Goal: Task Accomplishment & Management: Manage account settings

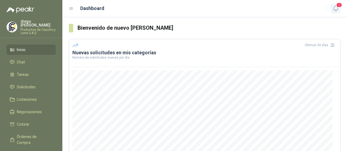
click at [335, 10] on icon "button" at bounding box center [335, 8] width 5 height 5
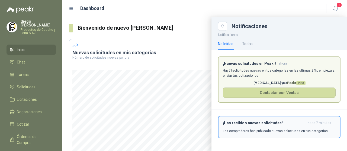
click at [245, 125] on div "¡Has recibido nuevas solicitudes! hace 7 minutos Los compradores han publicado …" at bounding box center [279, 127] width 113 height 13
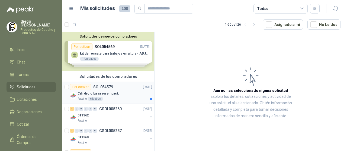
click at [102, 90] on div "Por cotizar SOL054579" at bounding box center [91, 87] width 43 height 7
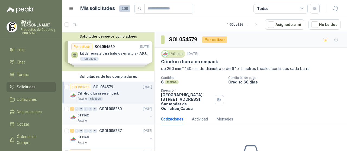
click at [113, 120] on div "Patojito" at bounding box center [112, 121] width 70 height 4
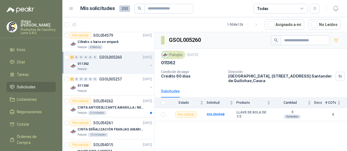
scroll to position [54, 0]
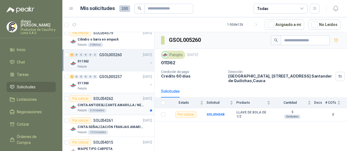
click at [116, 109] on div "Patojito 6 Unidades" at bounding box center [114, 111] width 74 height 4
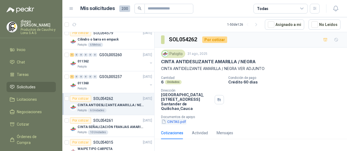
click at [183, 121] on button "CINTAS.pdf" at bounding box center [173, 122] width 25 height 6
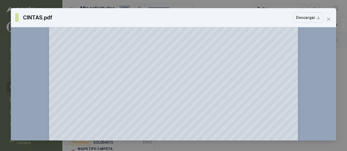
scroll to position [108, 0]
click at [330, 20] on span "Close" at bounding box center [328, 19] width 9 height 4
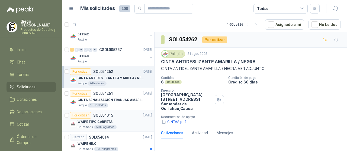
scroll to position [135, 0]
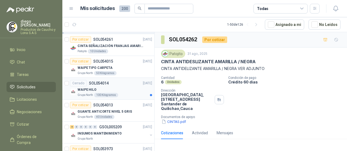
click at [119, 85] on div "Cerrado SOL054014 [DATE]" at bounding box center [111, 83] width 82 height 7
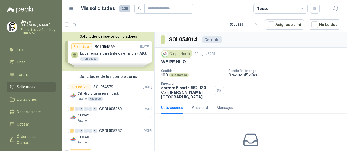
click at [123, 54] on div "Solicitudes de nuevos compradores Por cotizar SOL054569 [DATE] kit de rescate p…" at bounding box center [108, 51] width 92 height 39
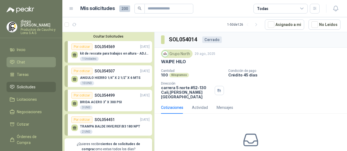
click at [28, 62] on link "Chat" at bounding box center [31, 62] width 49 height 10
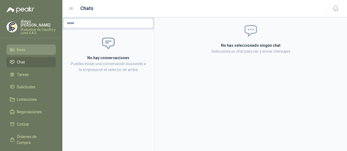
click at [22, 48] on span "Inicio" at bounding box center [21, 50] width 9 height 6
